Goal: Task Accomplishment & Management: Use online tool/utility

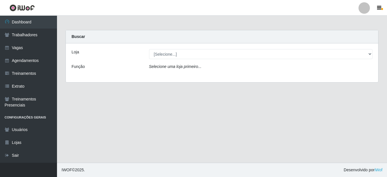
click at [162, 59] on div "Loja [Selecione...] Mini Box do Arthur Função Selecione uma loja primeiro..." at bounding box center [222, 62] width 313 height 39
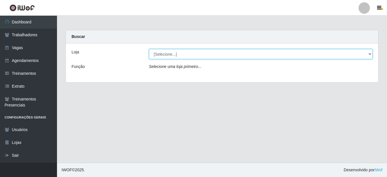
click at [163, 56] on select "[Selecione...] Mini Box do Arthur" at bounding box center [261, 54] width 224 height 10
select select "427"
click at [149, 49] on select "[Selecione...] Mini Box do Arthur" at bounding box center [261, 54] width 224 height 10
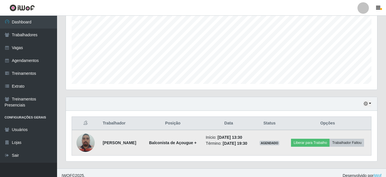
scroll to position [130, 0]
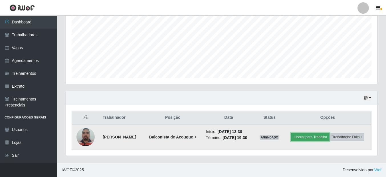
click at [329, 133] on button "Liberar para Trabalho" at bounding box center [310, 137] width 39 height 8
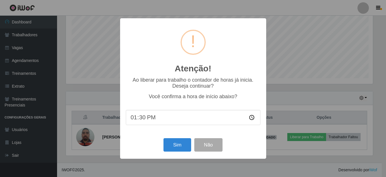
scroll to position [118, 308]
type input "14:00"
click at [162, 114] on input "14:00" at bounding box center [193, 117] width 135 height 15
click at [135, 119] on input "14:00" at bounding box center [193, 117] width 135 height 15
click at [141, 119] on input "14:00" at bounding box center [193, 117] width 135 height 15
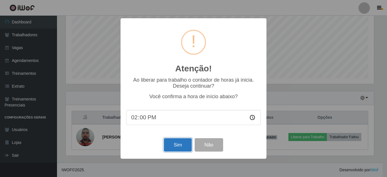
click at [179, 144] on button "Sim" at bounding box center [178, 144] width 28 height 13
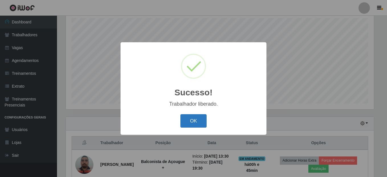
click at [201, 117] on button "OK" at bounding box center [194, 120] width 27 height 13
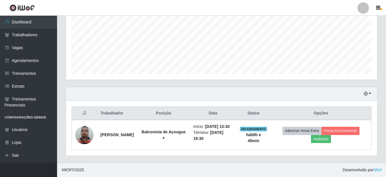
scroll to position [136, 0]
